Goal: Navigation & Orientation: Find specific page/section

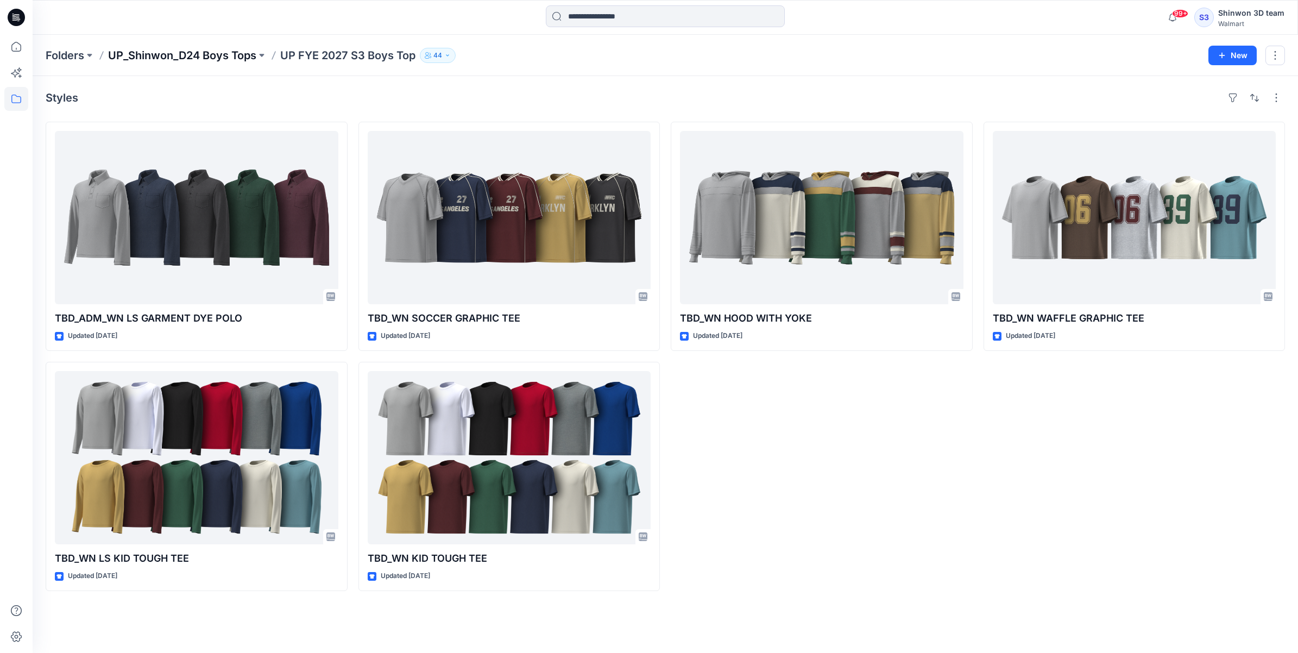
click at [188, 54] on p "UP_Shinwon_D24 Boys Tops" at bounding box center [182, 55] width 148 height 15
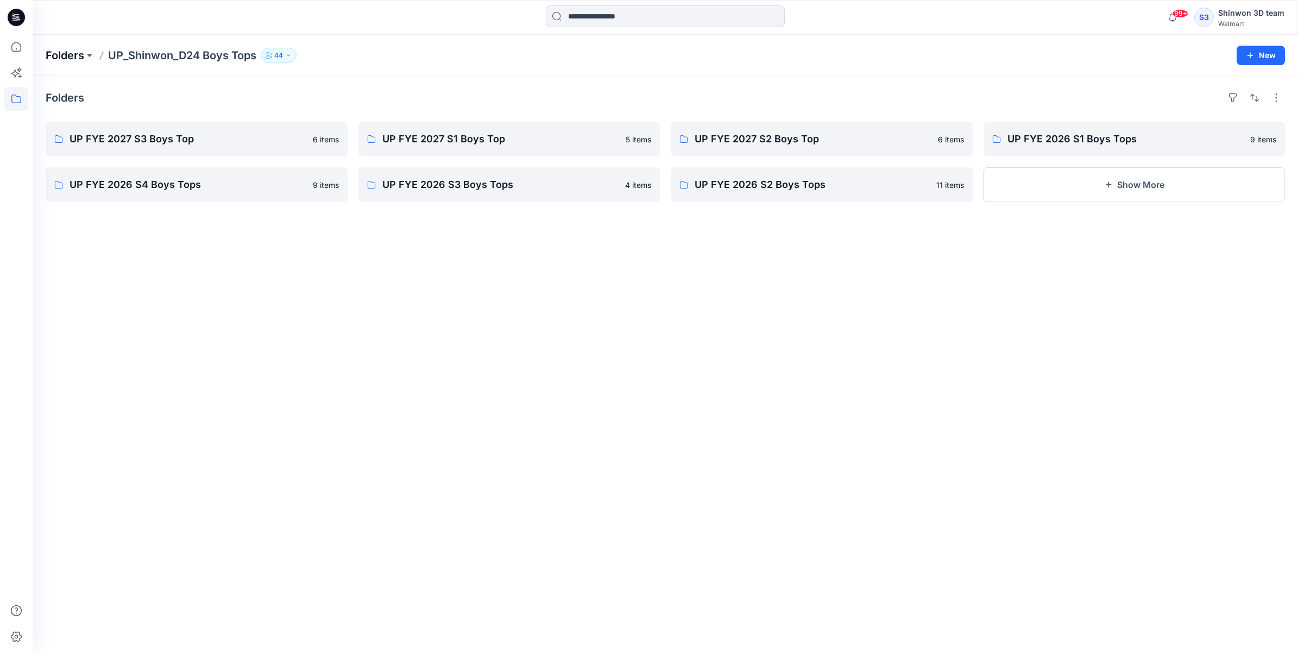
click at [56, 54] on p "Folders" at bounding box center [65, 55] width 39 height 15
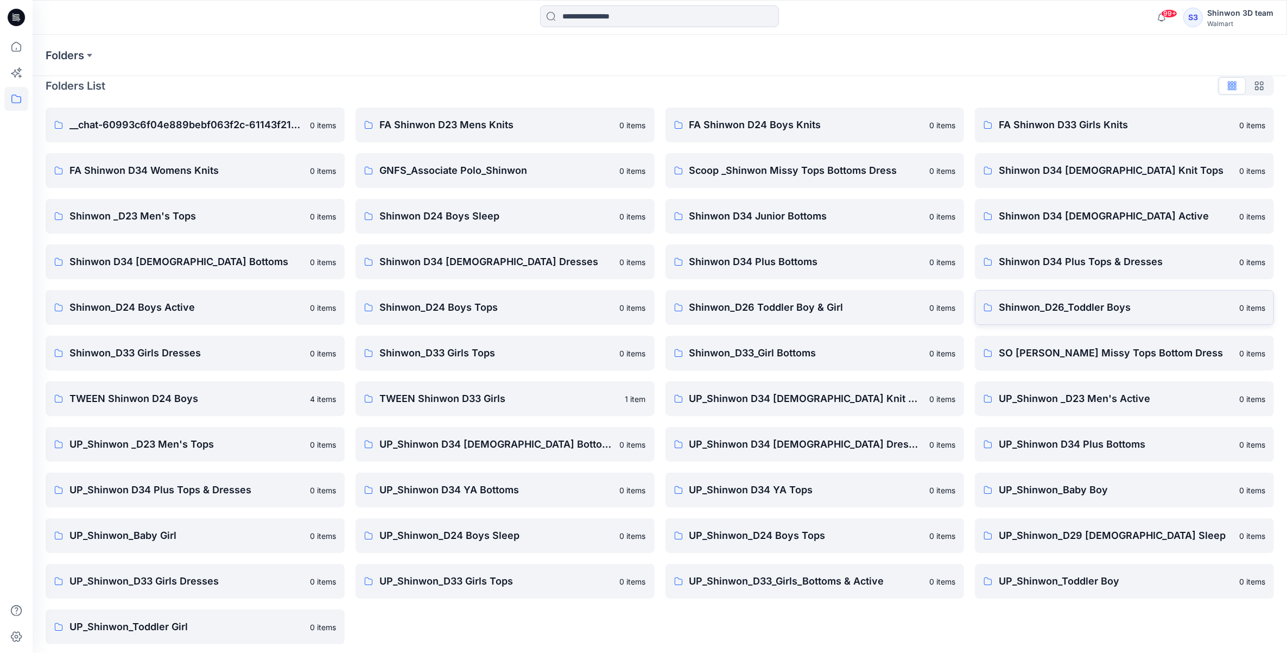
scroll to position [15, 0]
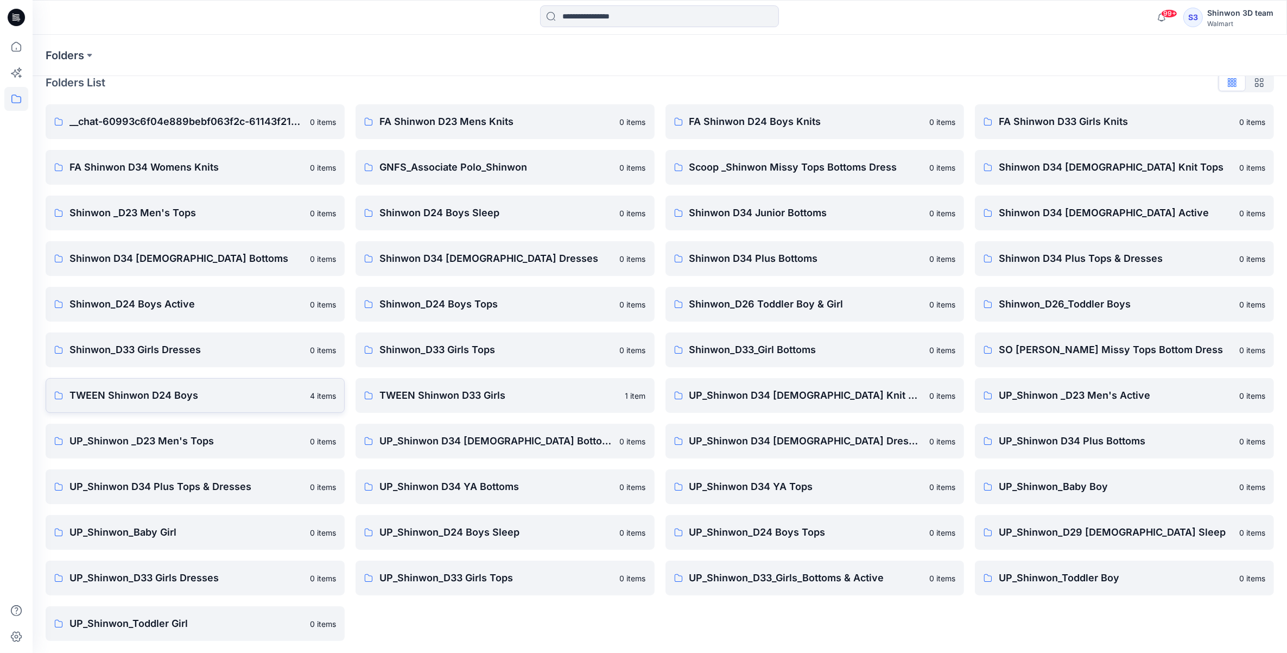
click at [172, 397] on p "TWEEN Shinwon D24 Boys" at bounding box center [187, 395] width 234 height 15
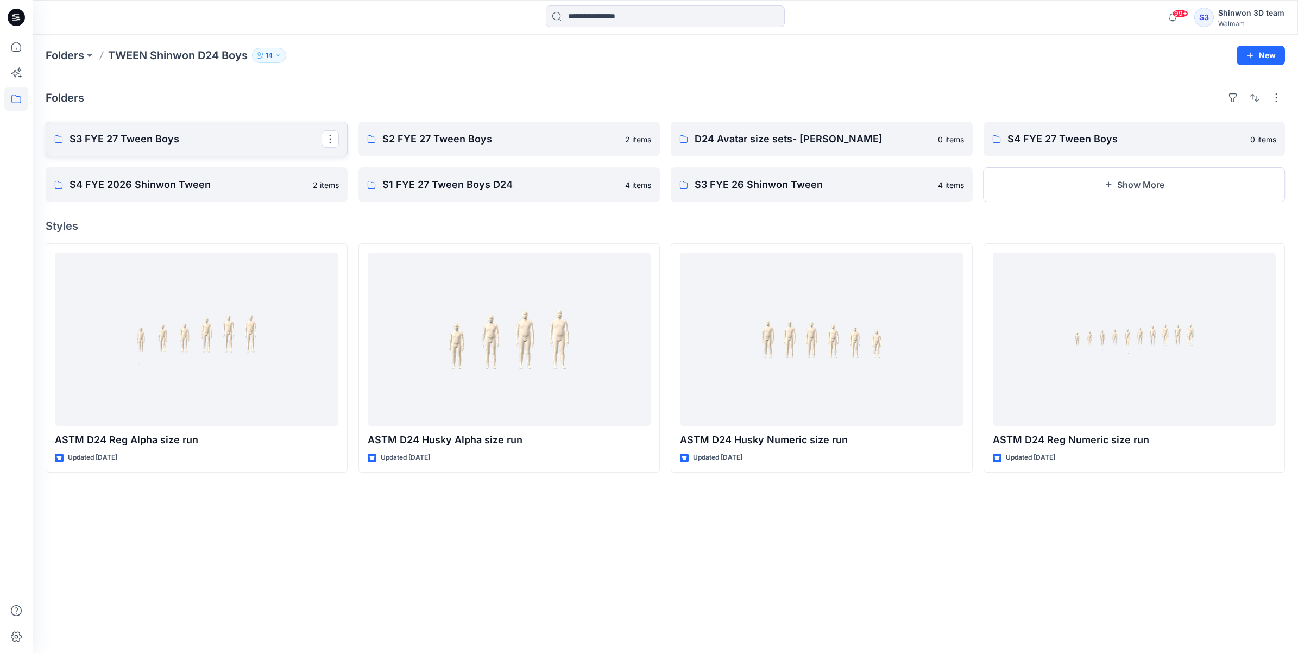
click at [194, 144] on p "S3 FYE 27 Tween Boys" at bounding box center [196, 138] width 252 height 15
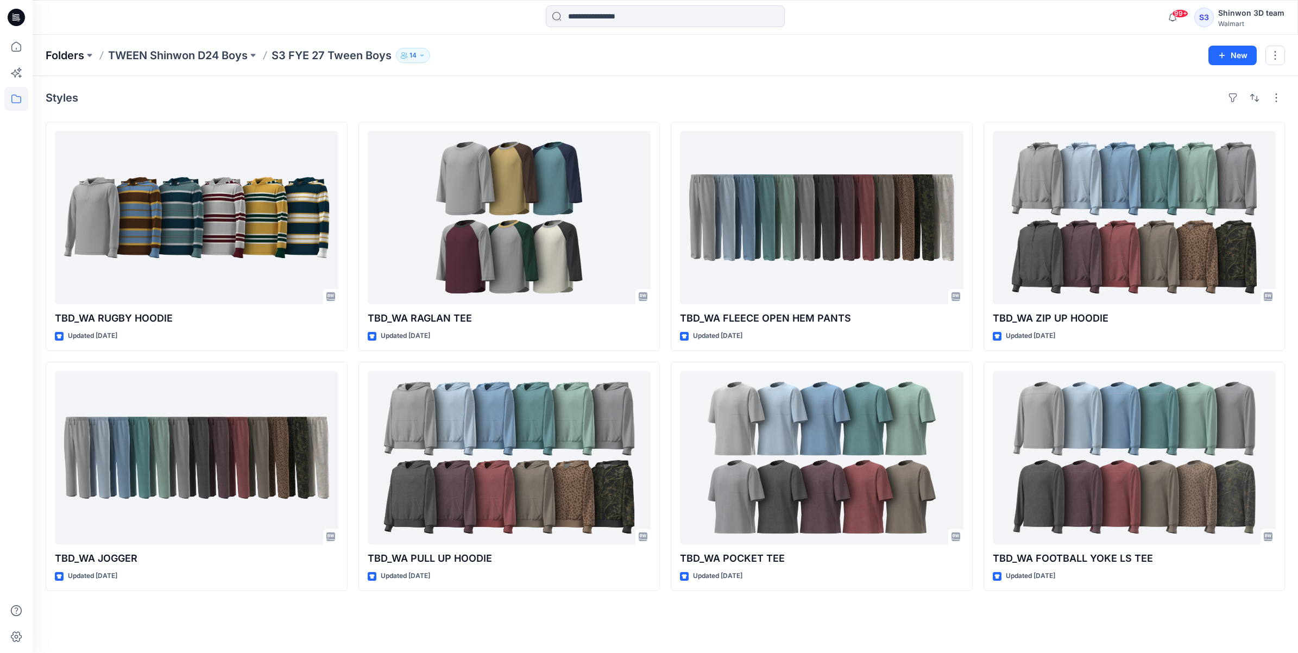
click at [74, 52] on p "Folders" at bounding box center [65, 55] width 39 height 15
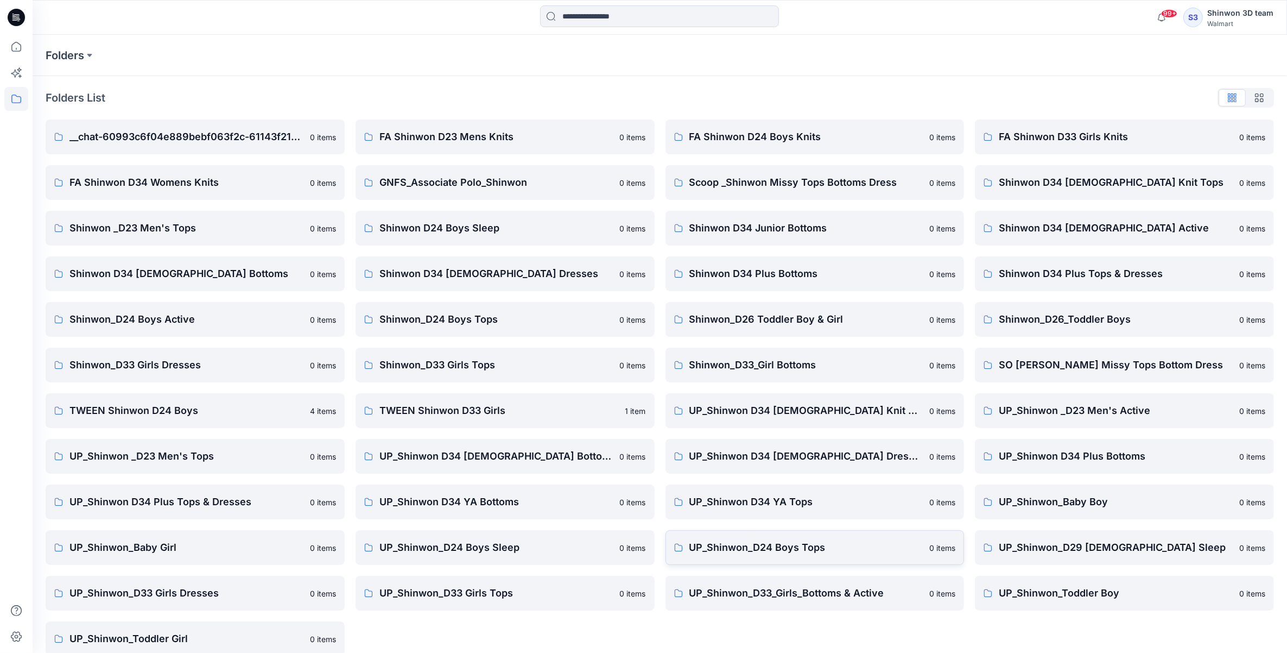
click at [792, 542] on p "UP_Shinwon_D24 Boys Tops" at bounding box center [807, 547] width 234 height 15
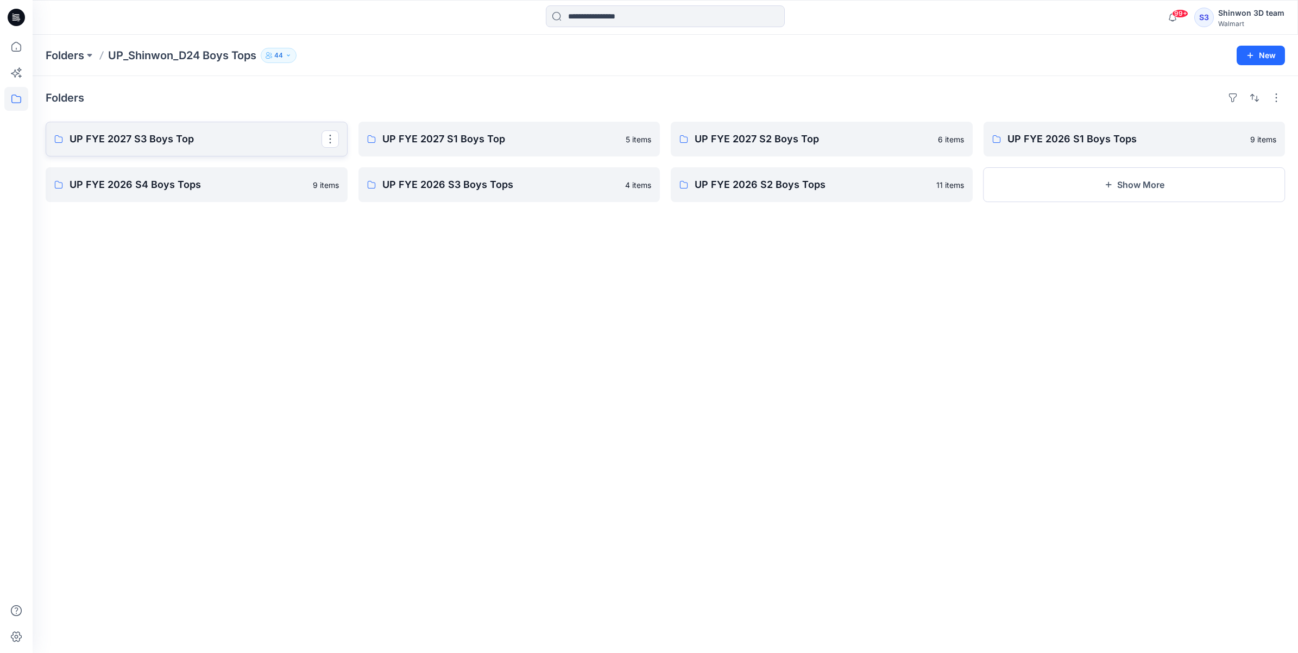
click at [176, 136] on p "UP FYE 2027 S3 Boys Top" at bounding box center [196, 138] width 252 height 15
